Goal: Communication & Community: Ask a question

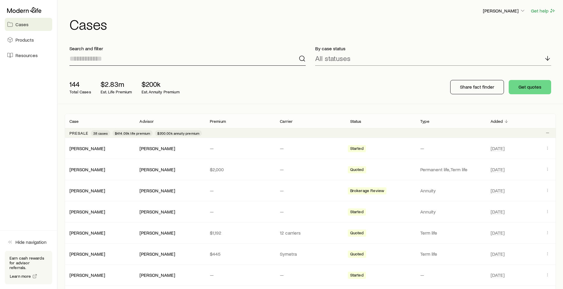
click at [123, 58] on input at bounding box center [187, 58] width 236 height 14
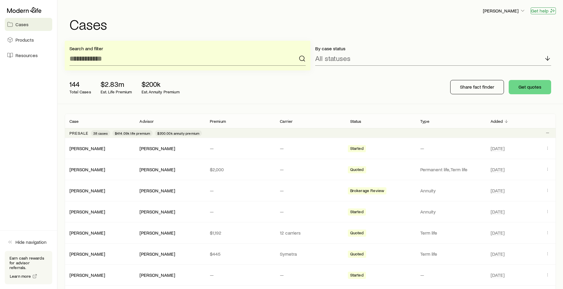
click at [546, 10] on button "Get help" at bounding box center [543, 10] width 25 height 7
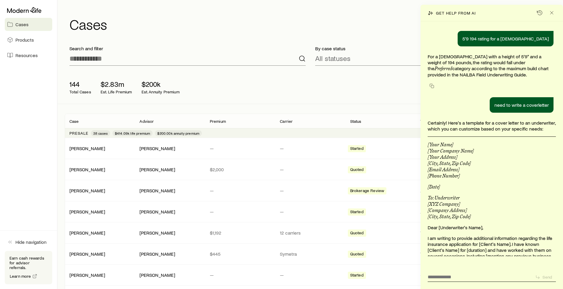
scroll to position [6733, 0]
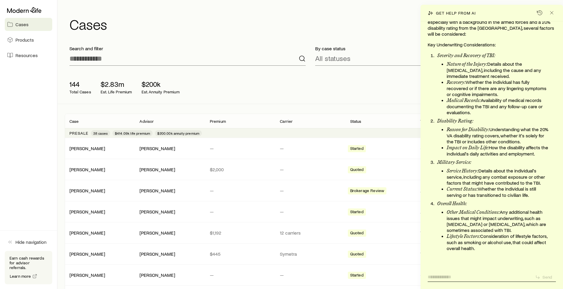
click at [456, 276] on textarea at bounding box center [479, 274] width 103 height 9
paste textarea "**********"
type textarea "**********"
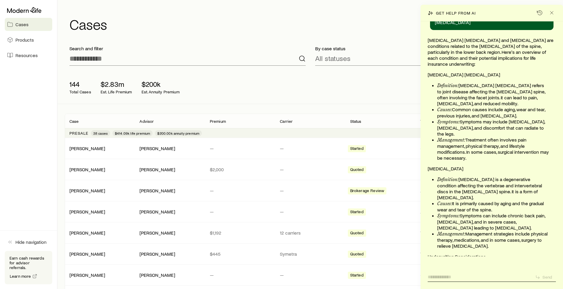
scroll to position [7109, 0]
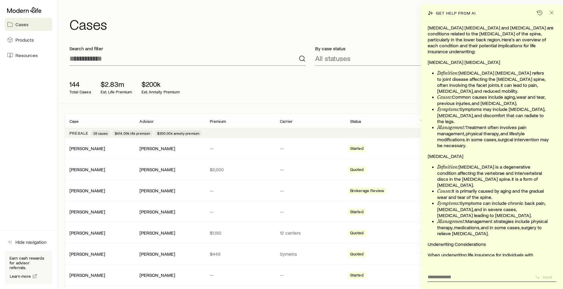
drag, startPoint x: 427, startPoint y: 134, endPoint x: 519, endPoint y: 199, distance: 112.7
click at [519, 199] on div "5'9 194 rating for a [DEMOGRAPHIC_DATA] For a [DEMOGRAPHIC_DATA] with a height …" at bounding box center [492, 138] width 142 height 235
drag, startPoint x: 519, startPoint y: 199, endPoint x: 477, endPoint y: 168, distance: 52.4
copy div "When underwriting life insurance for individuals with [MEDICAL_DATA] [MEDICAL_D…"
click at [467, 277] on textarea at bounding box center [479, 274] width 103 height 9
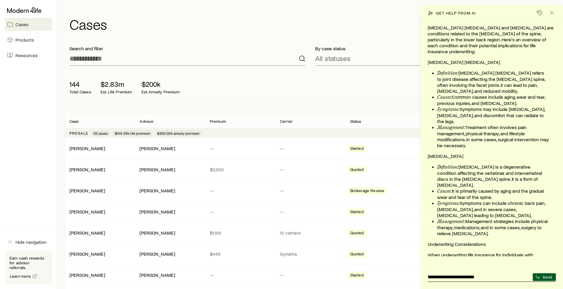
type textarea "**********"
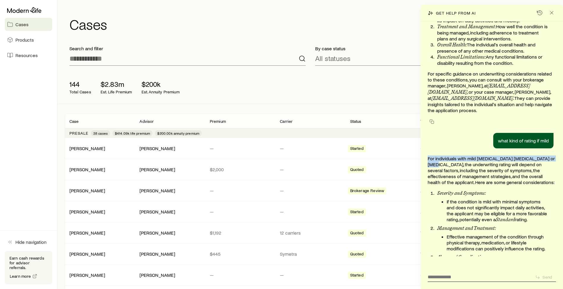
scroll to position [7371, 0]
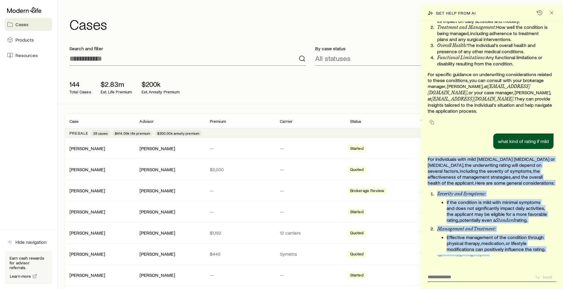
drag, startPoint x: 428, startPoint y: 26, endPoint x: 520, endPoint y: 194, distance: 191.5
click at [520, 194] on div "For individuals with mild [MEDICAL_DATA] [MEDICAL_DATA] or [MEDICAL_DATA], the …" at bounding box center [492, 260] width 128 height 209
copy div "For individuals with mild [MEDICAL_DATA] [MEDICAL_DATA] or [MEDICAL_DATA], the …"
